Goal: Find specific page/section: Find specific page/section

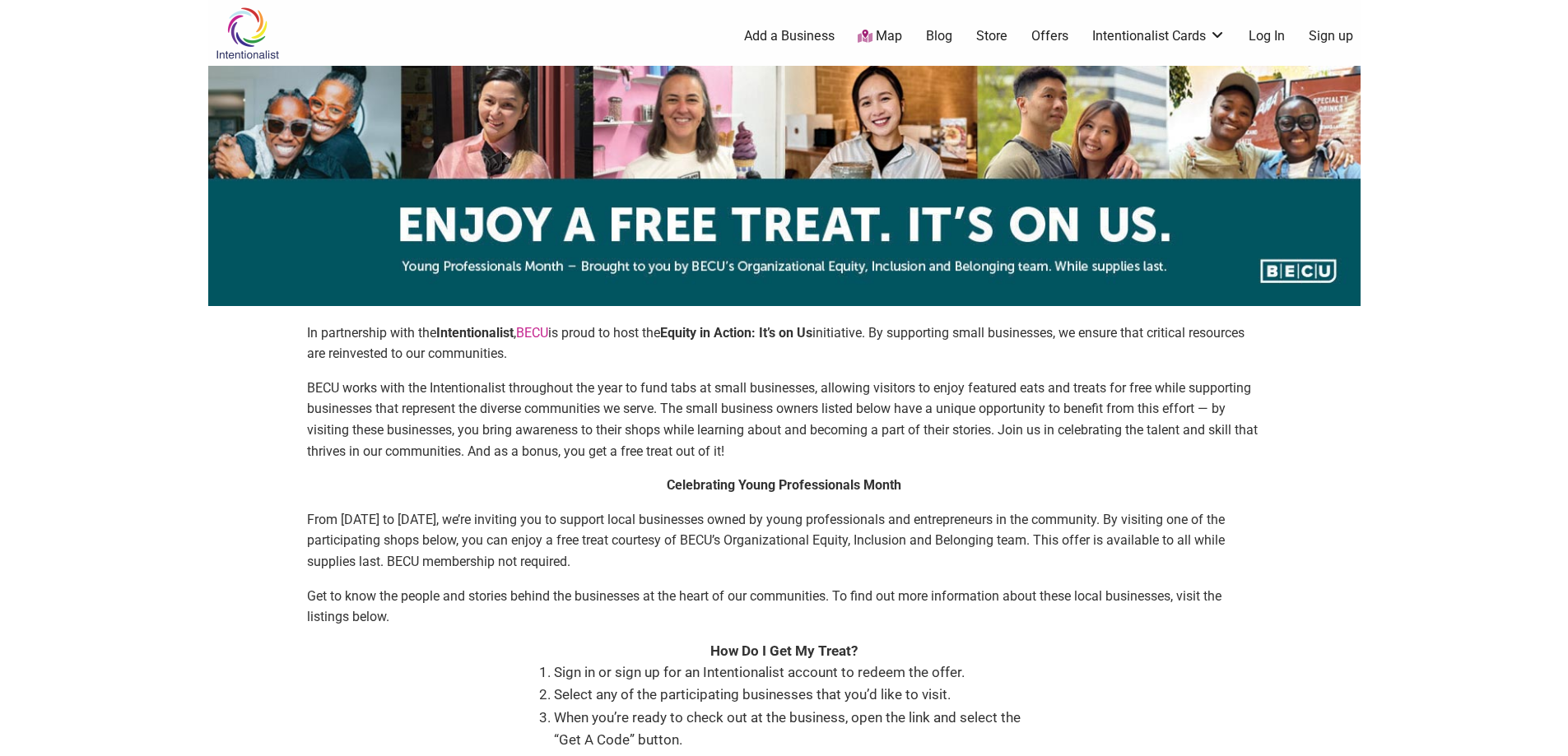
click at [600, 353] on p "In partnership with the Intentionalist , [PERSON_NAME] is proud to host the Equ…" at bounding box center [784, 343] width 955 height 42
click at [875, 38] on link "Map" at bounding box center [880, 36] width 45 height 19
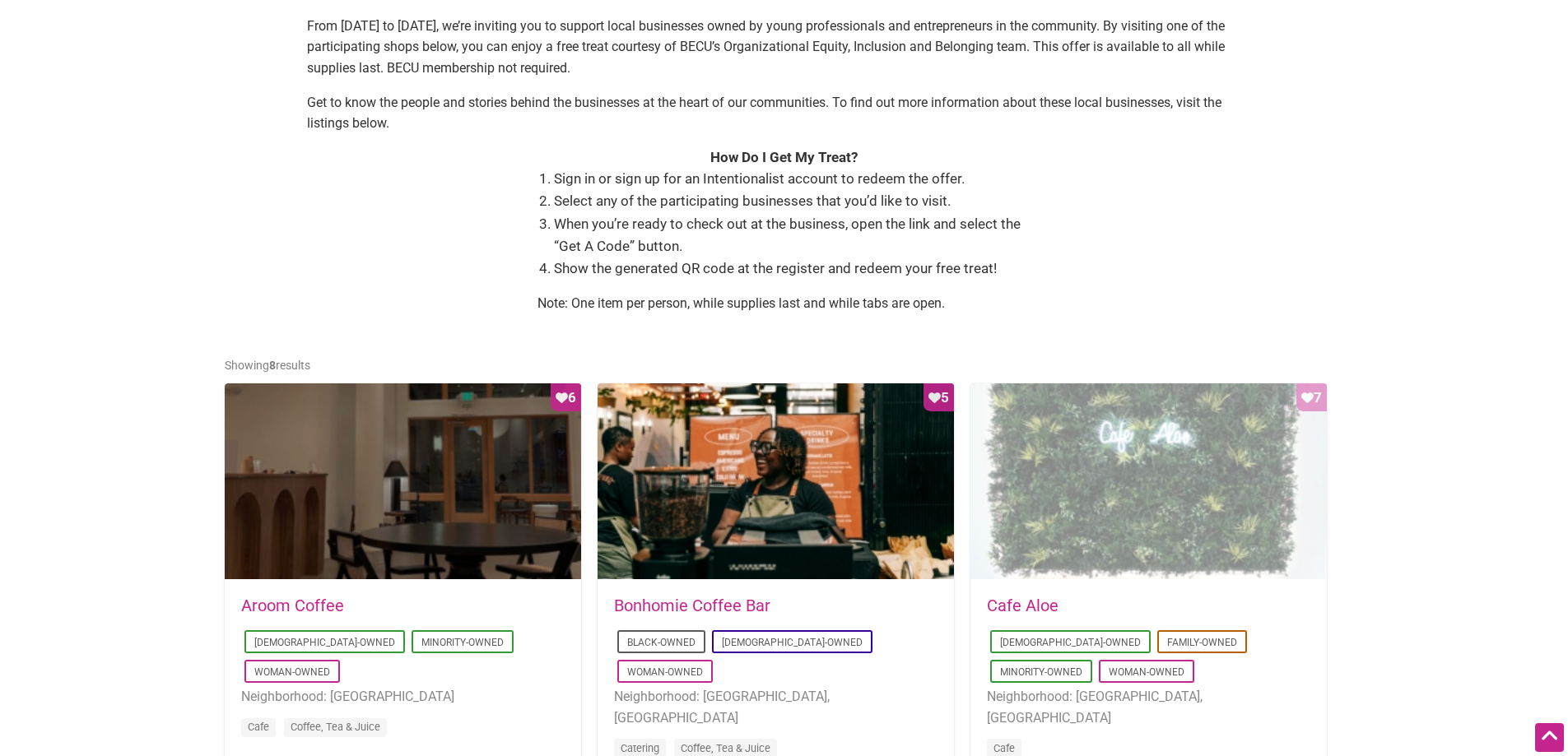
scroll to position [82, 0]
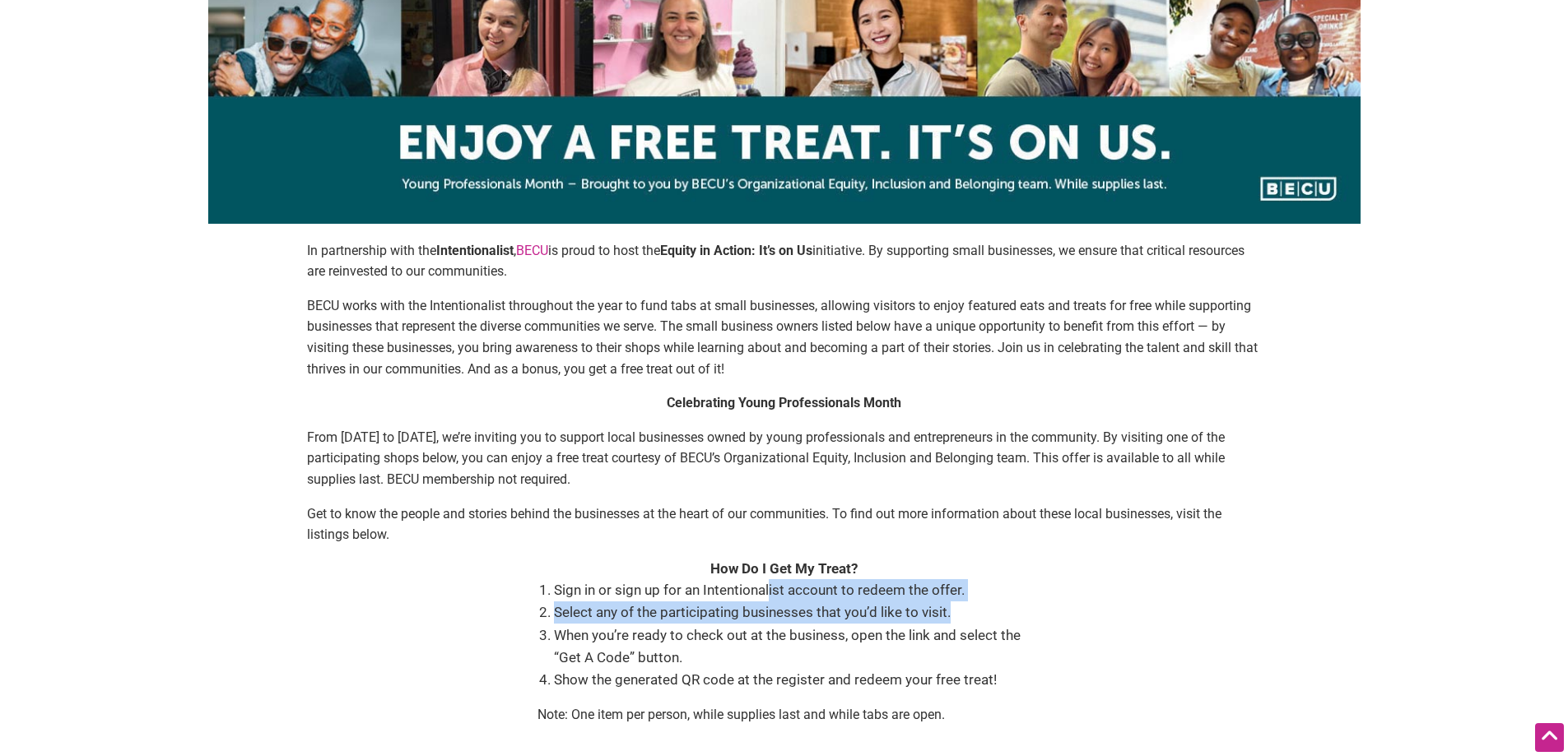
drag, startPoint x: 768, startPoint y: 596, endPoint x: 1004, endPoint y: 603, distance: 236.1
click at [1004, 602] on ol "Sign in or sign up for an Intentionalist account to redeem the offer. Select an…" at bounding box center [792, 635] width 477 height 112
click at [993, 609] on li "Select any of the participating businesses that you’d like to visit." at bounding box center [792, 612] width 477 height 22
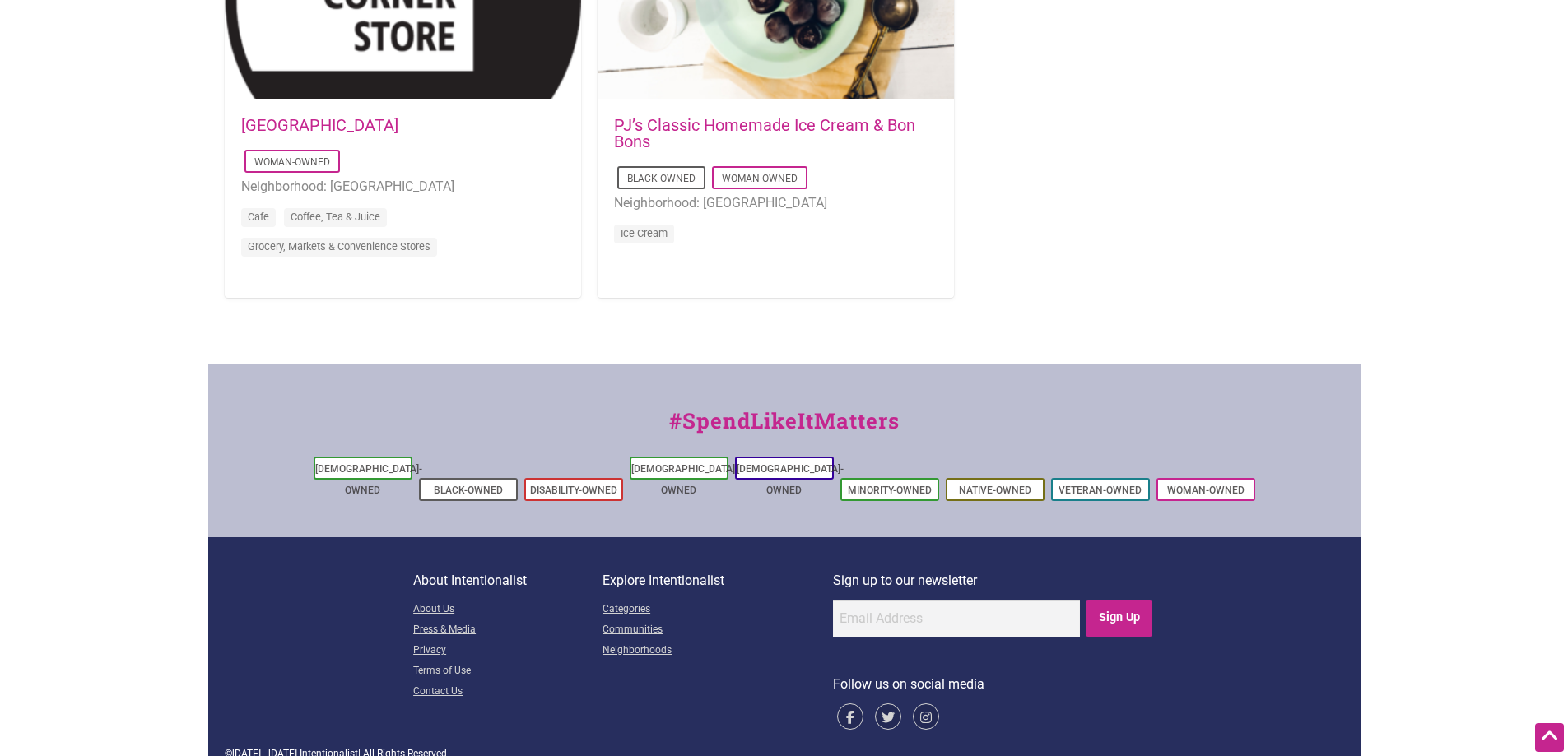
scroll to position [1221, 0]
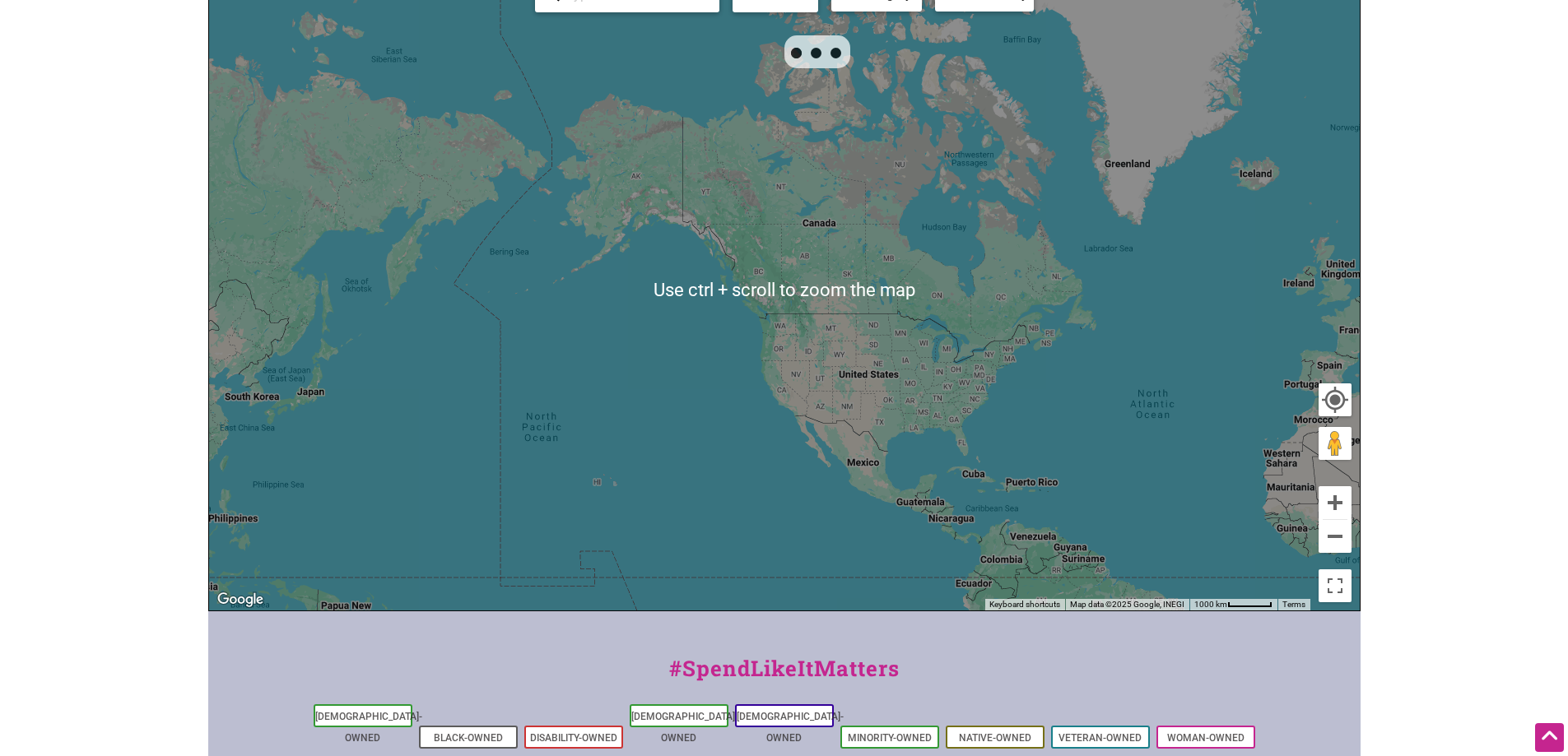
scroll to position [169, 0]
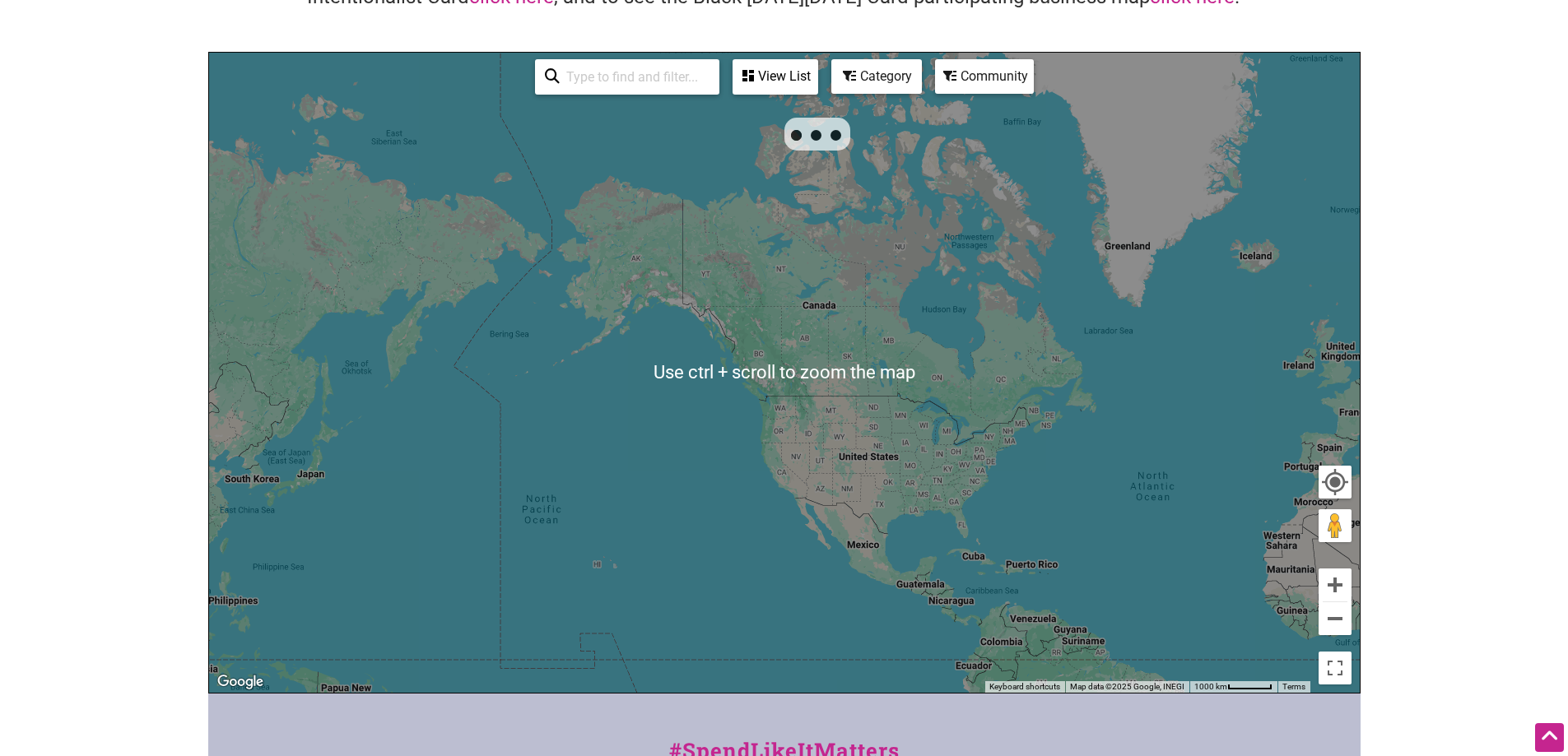
click at [603, 85] on input "search" at bounding box center [634, 77] width 150 height 32
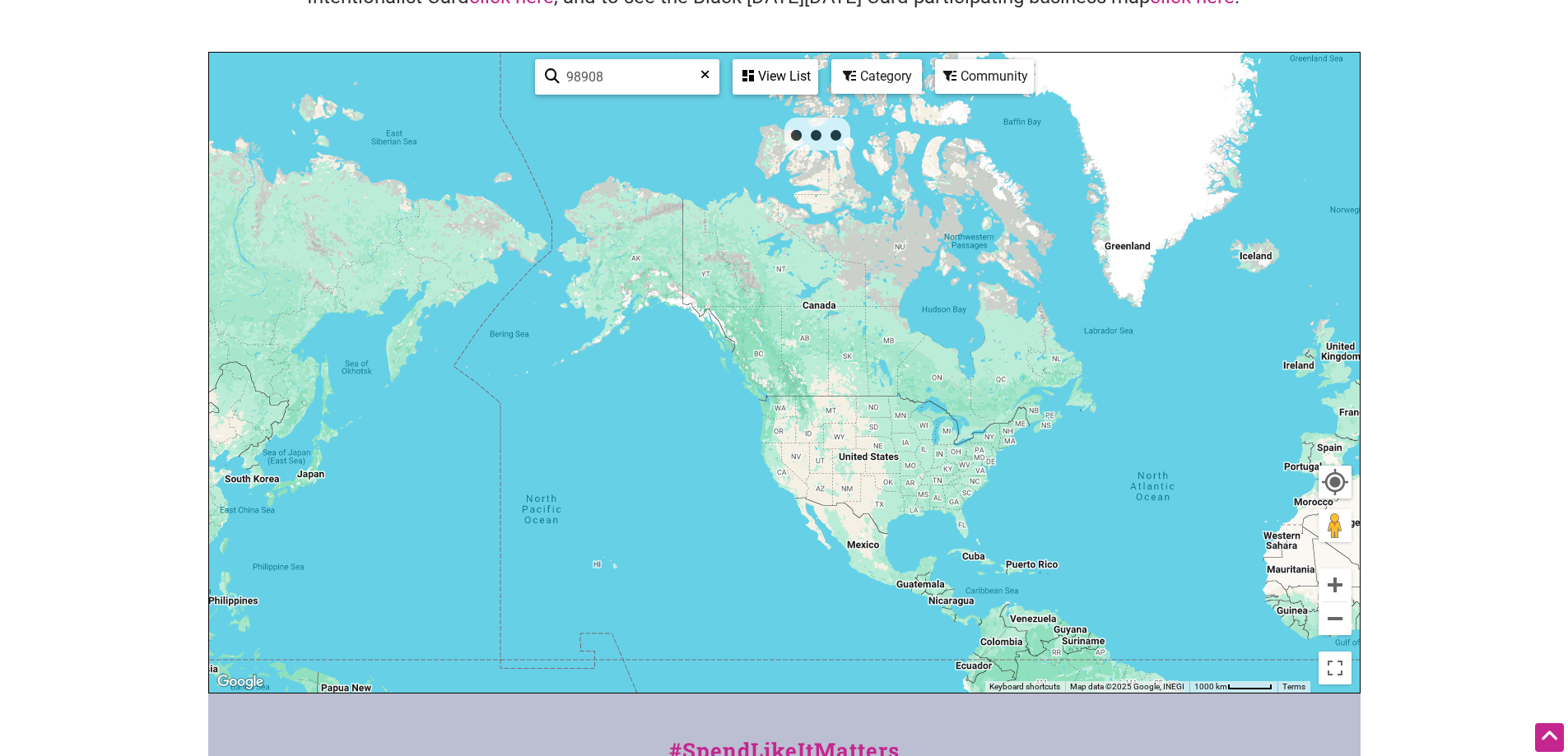
type input "98908"
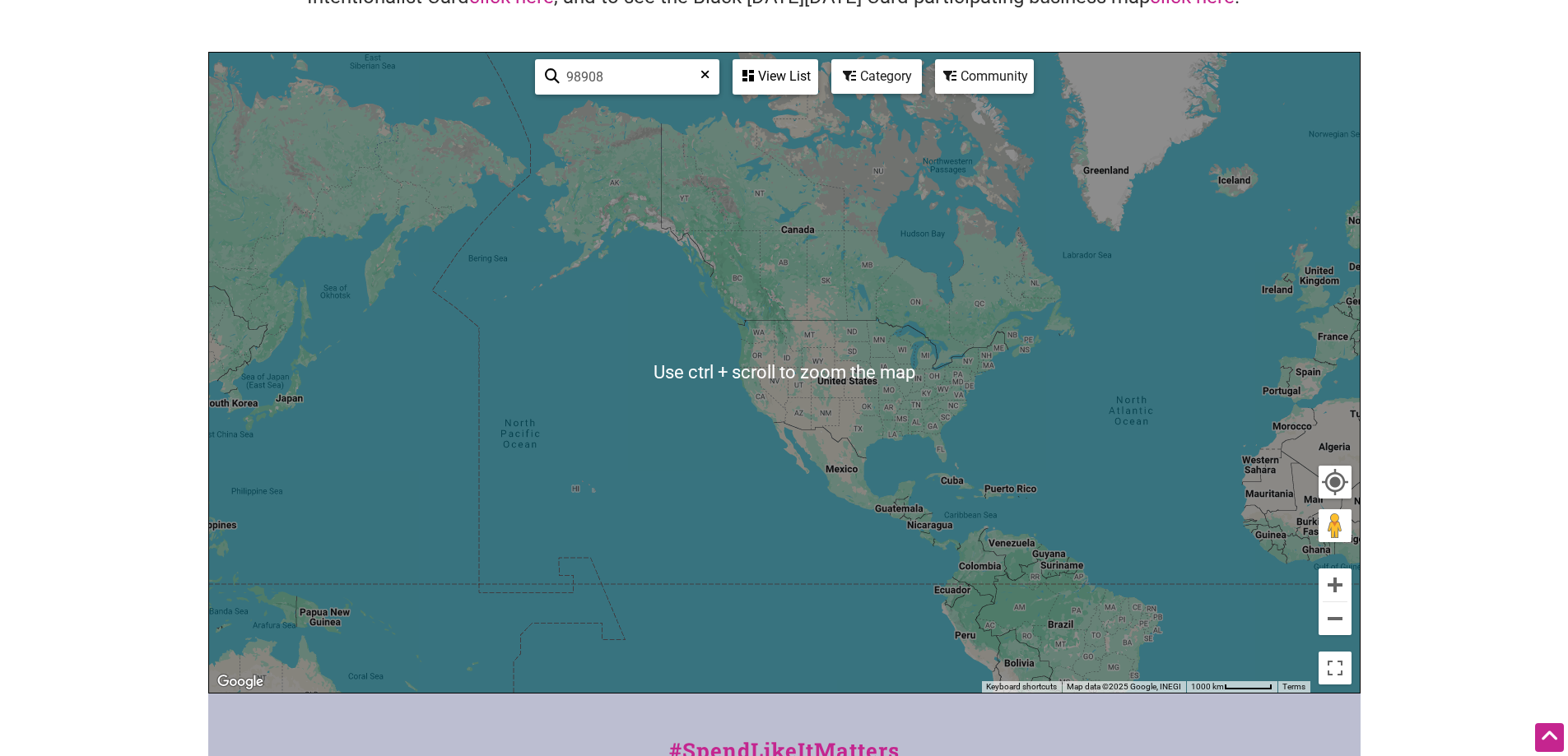
click at [763, 353] on div "To navigate, press the arrow keys." at bounding box center [784, 372] width 1150 height 640
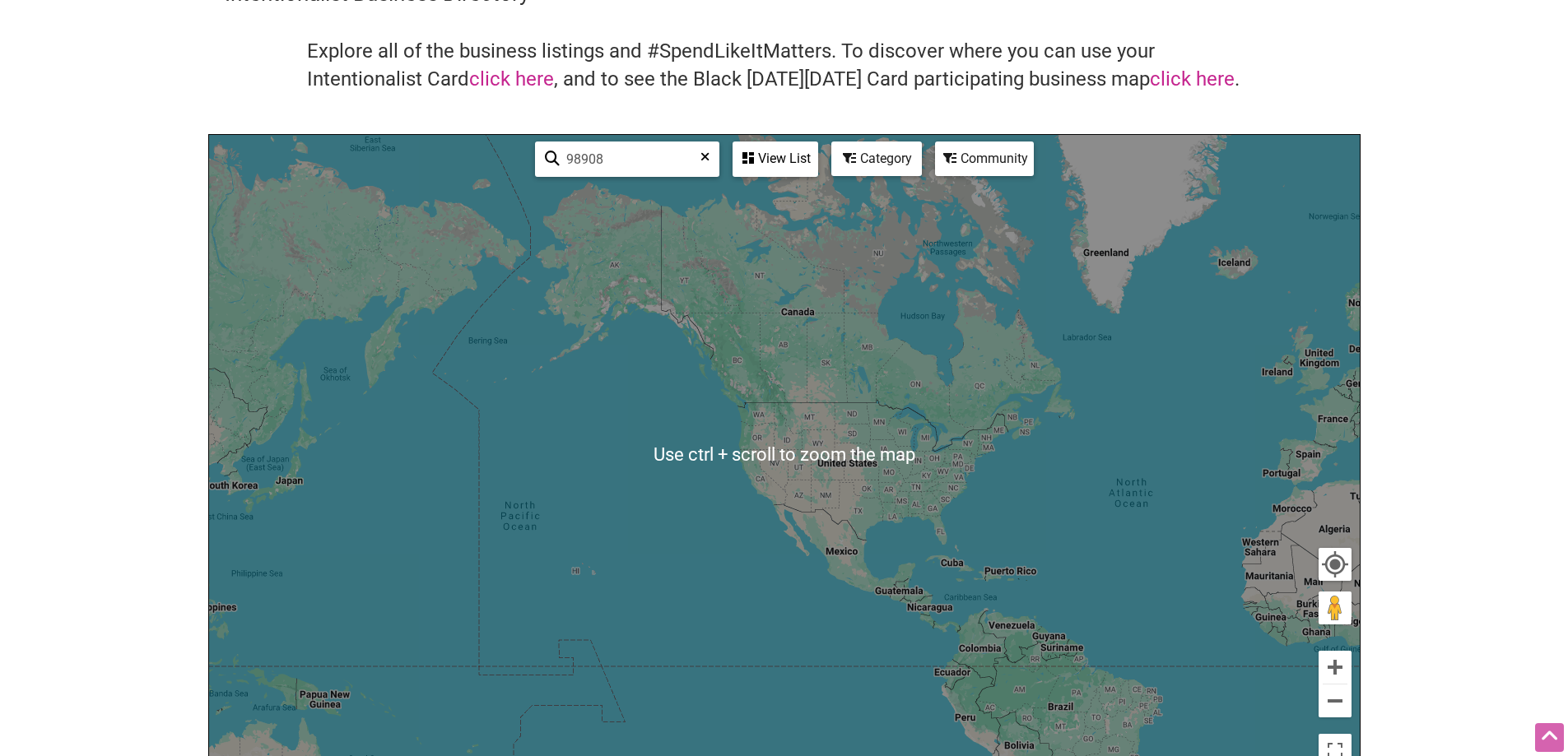
scroll to position [5, 0]
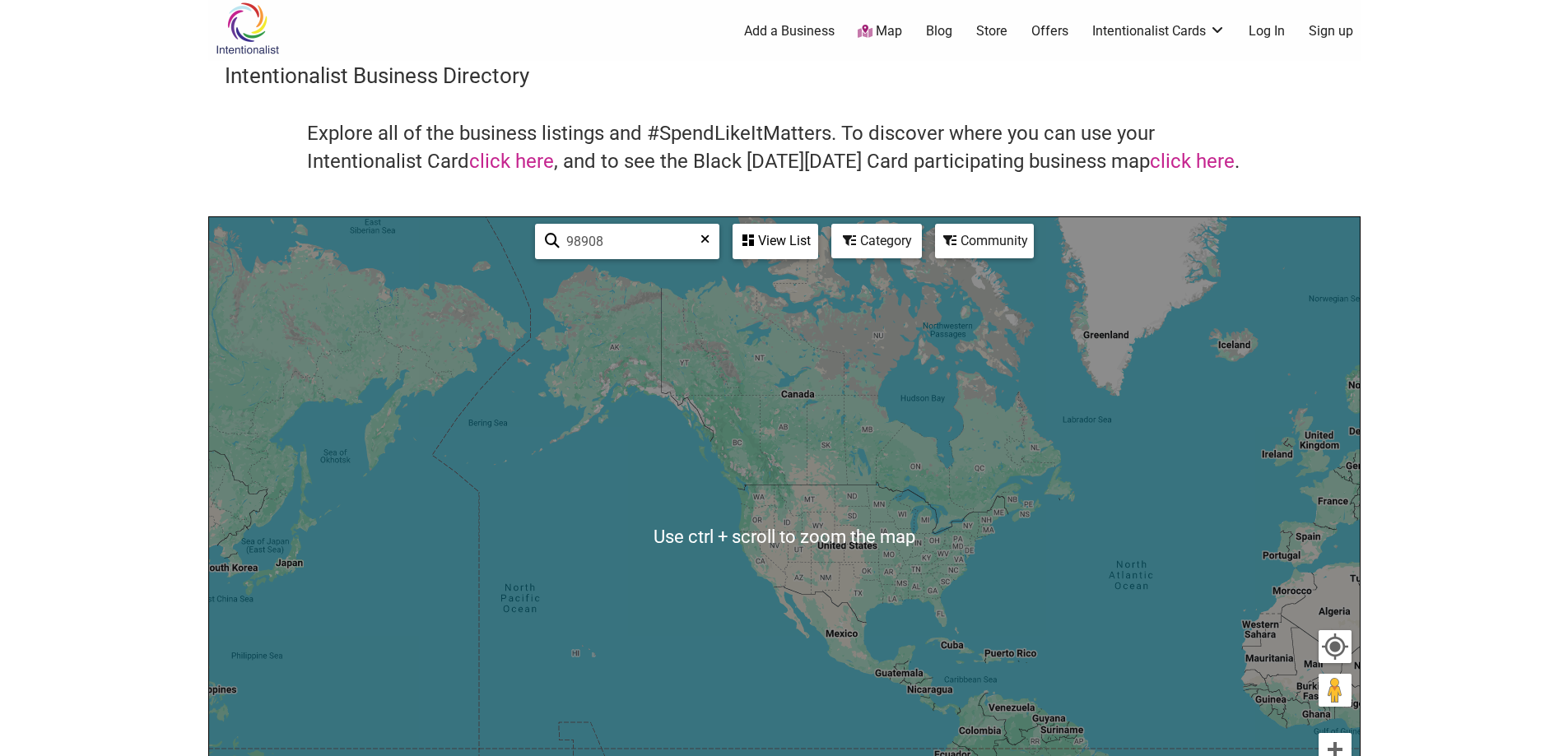
click at [705, 238] on icon at bounding box center [705, 244] width 9 height 25
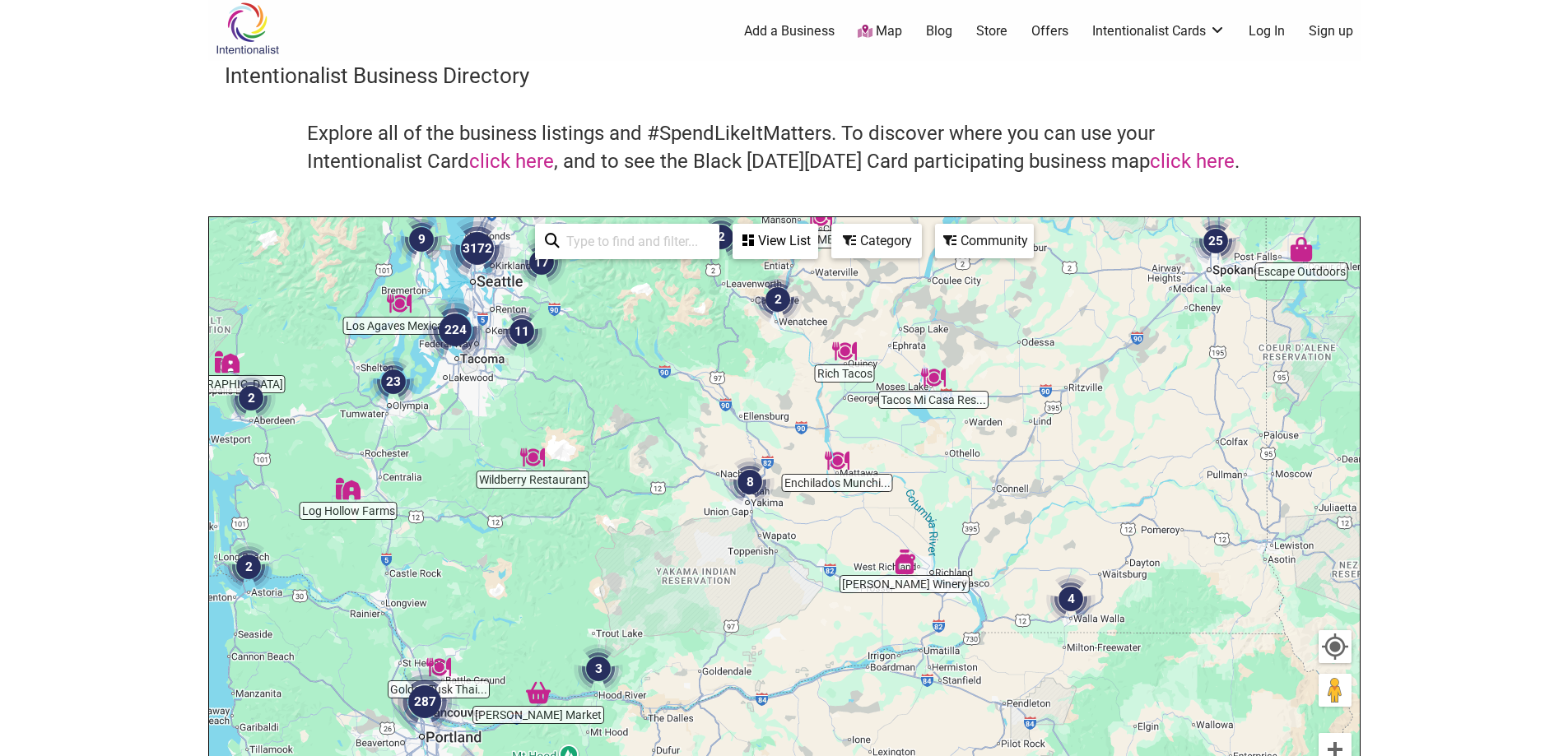
click at [750, 485] on img "8" at bounding box center [750, 482] width 63 height 63
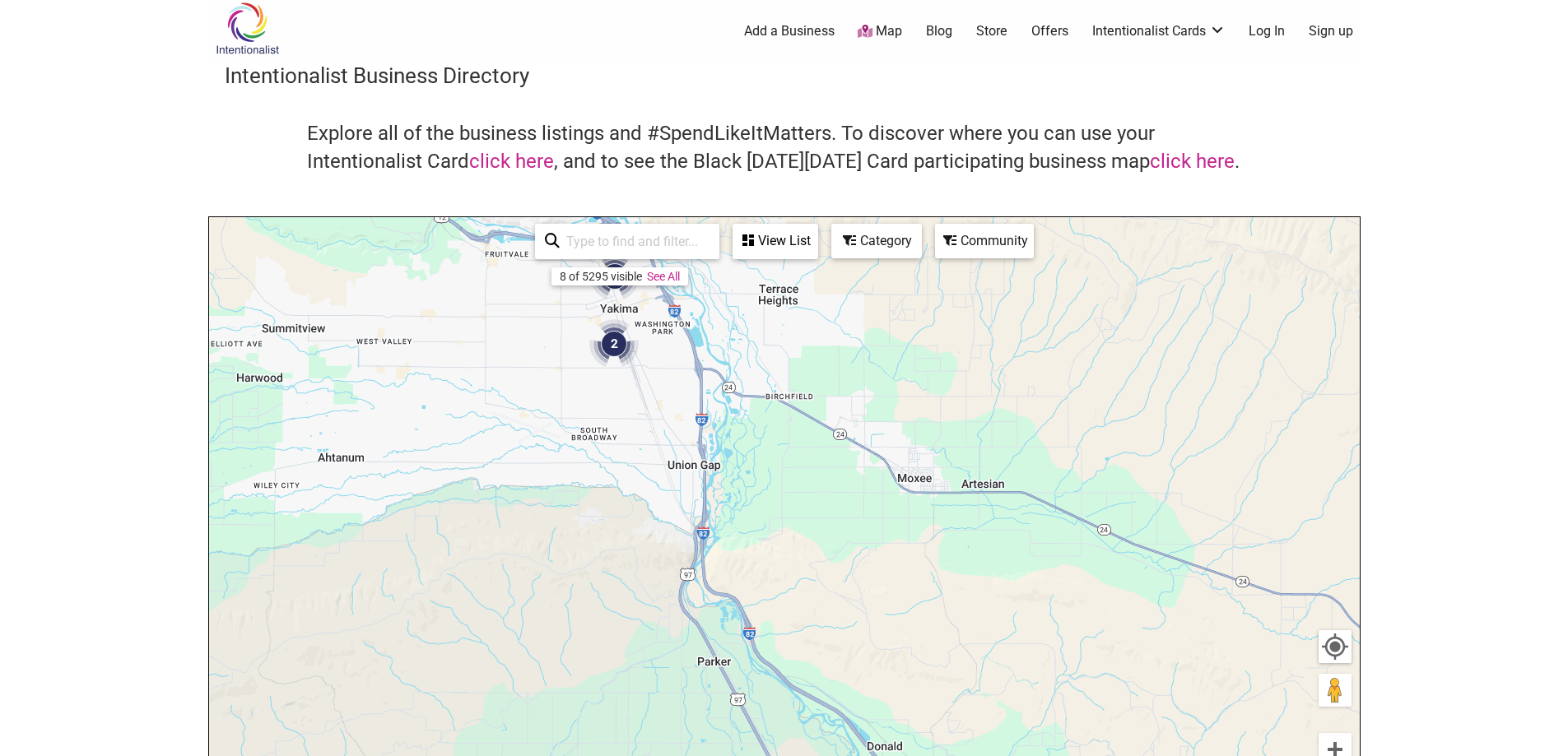
click at [783, 239] on div "View List" at bounding box center [775, 241] width 82 height 31
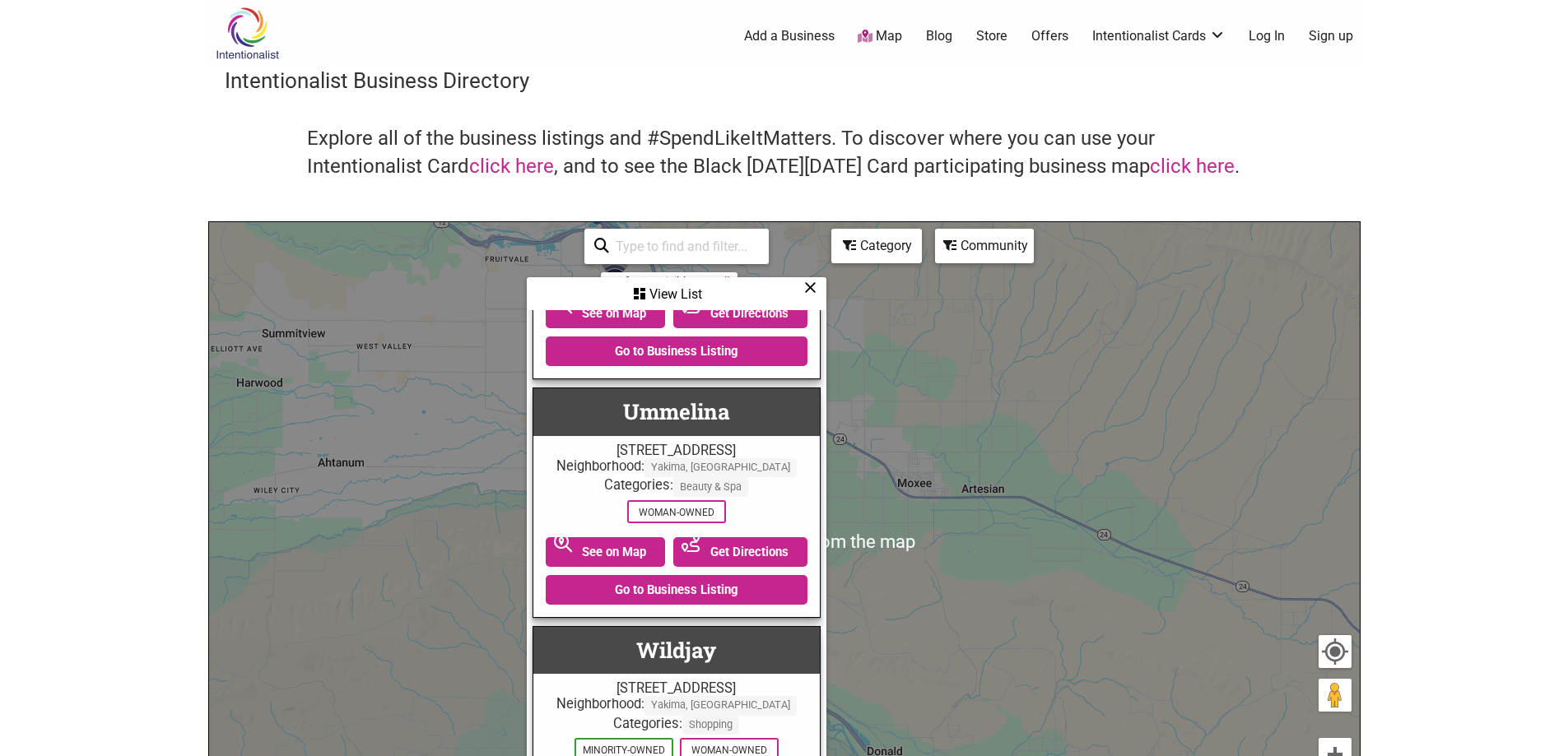
scroll to position [1213, 0]
